Goal: Information Seeking & Learning: Learn about a topic

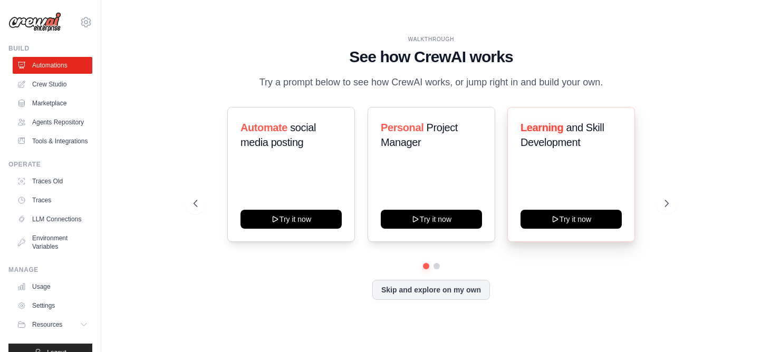
click at [585, 205] on div "Learning and Skill Development Try it now" at bounding box center [571, 174] width 128 height 135
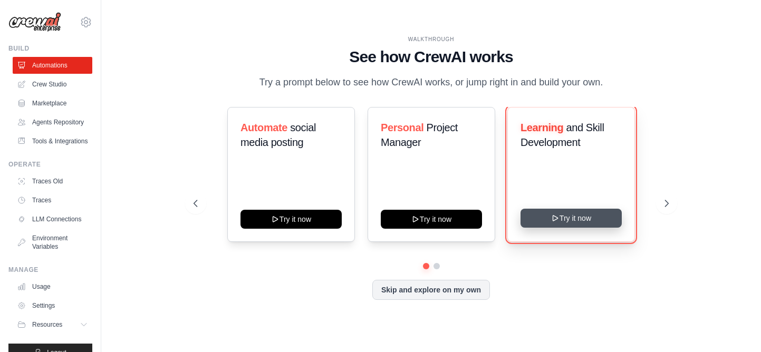
click at [578, 213] on button "Try it now" at bounding box center [570, 218] width 101 height 19
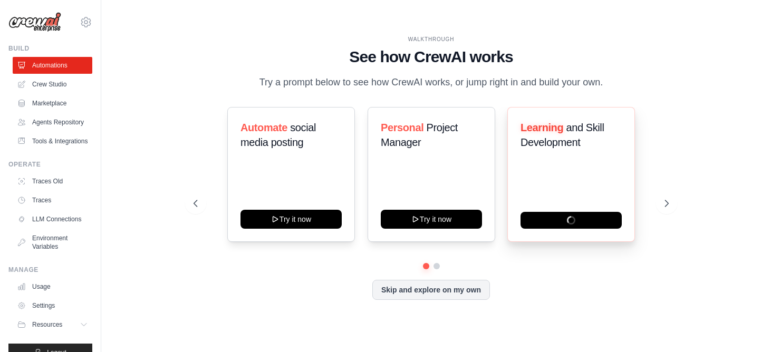
click at [584, 139] on h3 "Learning and Skill Development" at bounding box center [570, 135] width 101 height 30
